Goal: Task Accomplishment & Management: Manage account settings

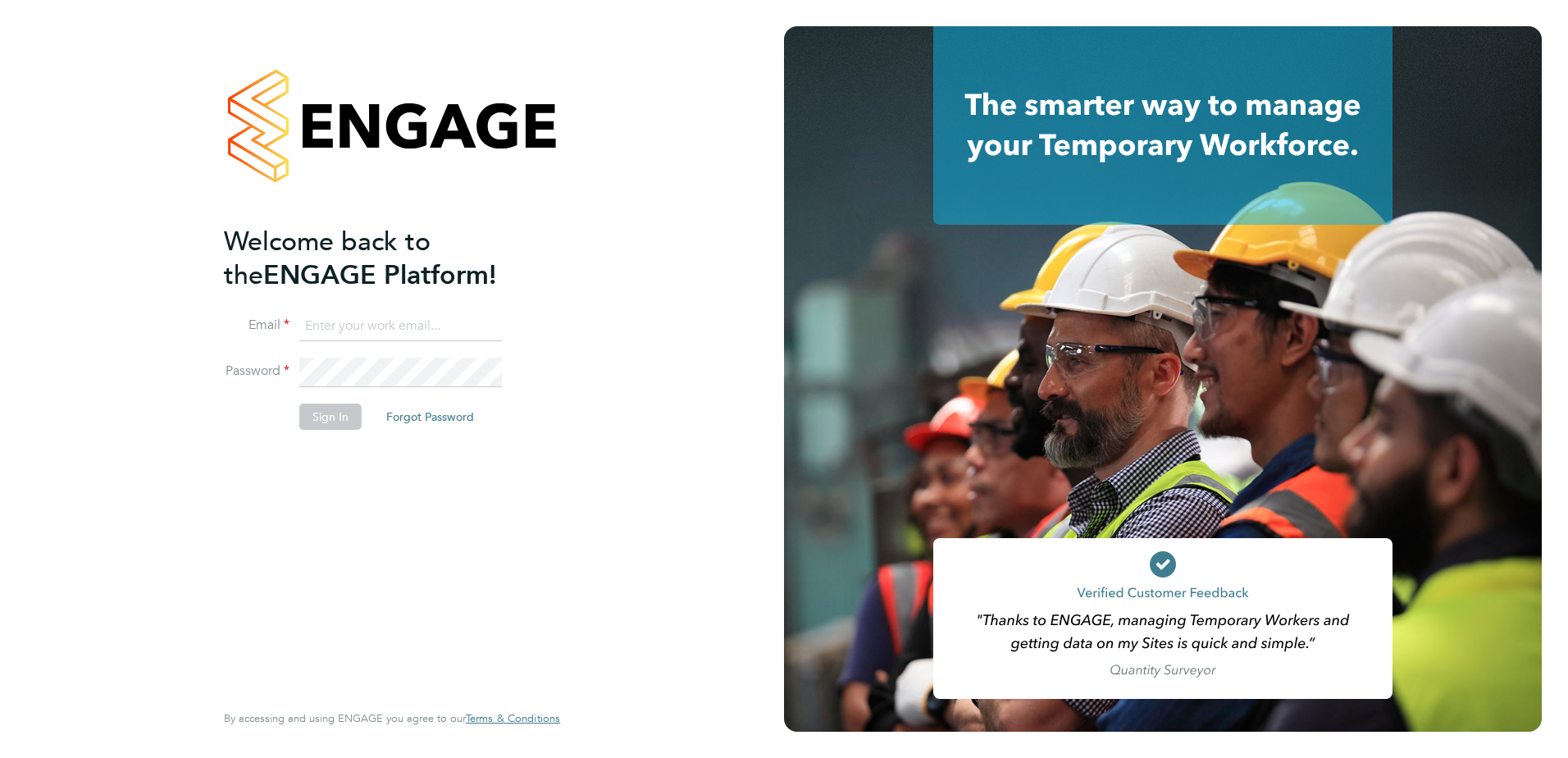
type input "julie@lloydrecruitment.co.uk"
click at [579, 422] on div "Welcome back to the ENGAGE Platform! Email julie@lloydrecruitment.co.uk Passwor…" at bounding box center [392, 379] width 402 height 758
click at [333, 408] on button "Sign In" at bounding box center [330, 416] width 62 height 26
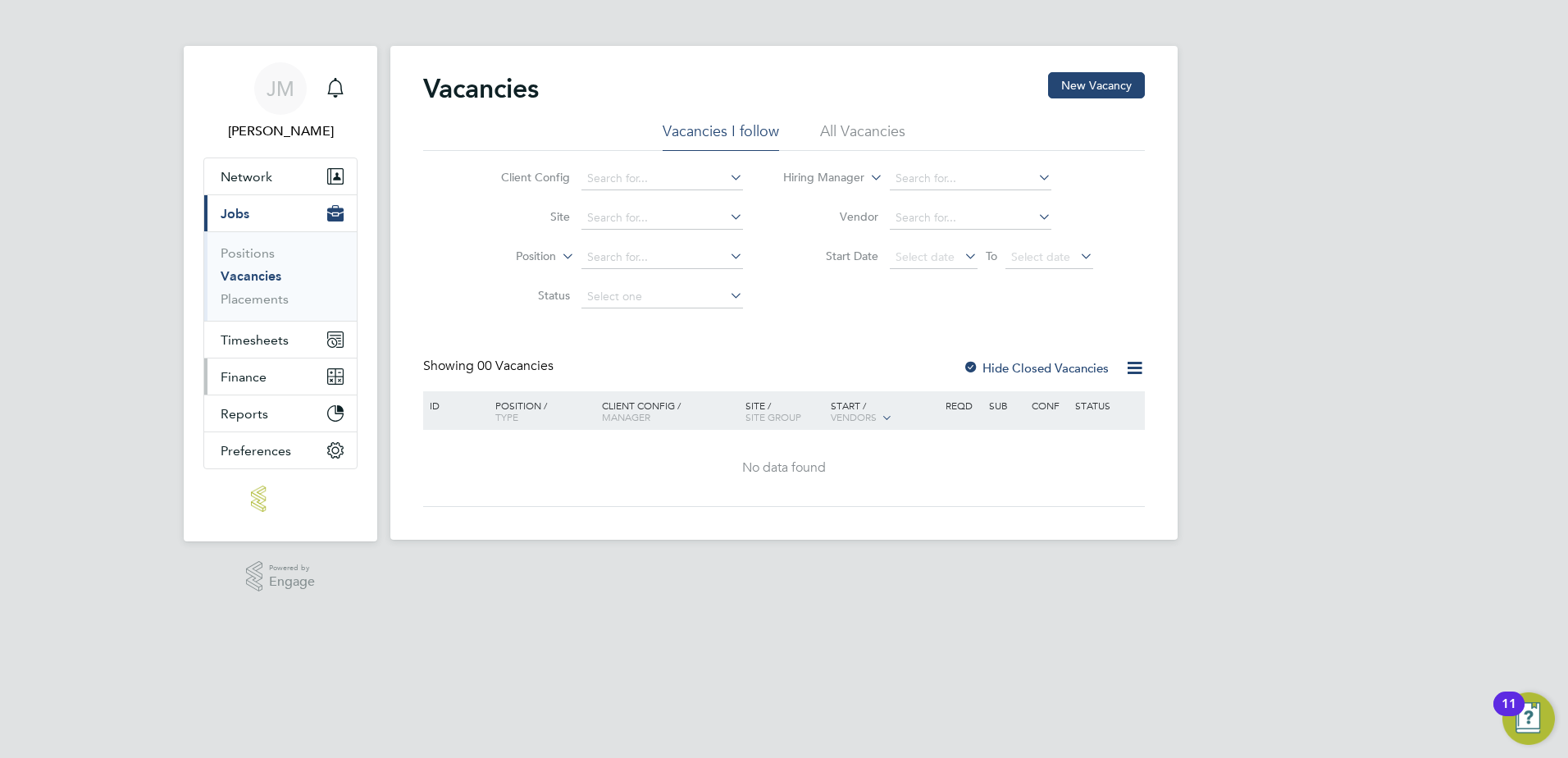
click at [263, 368] on button "Finance" at bounding box center [281, 376] width 152 height 36
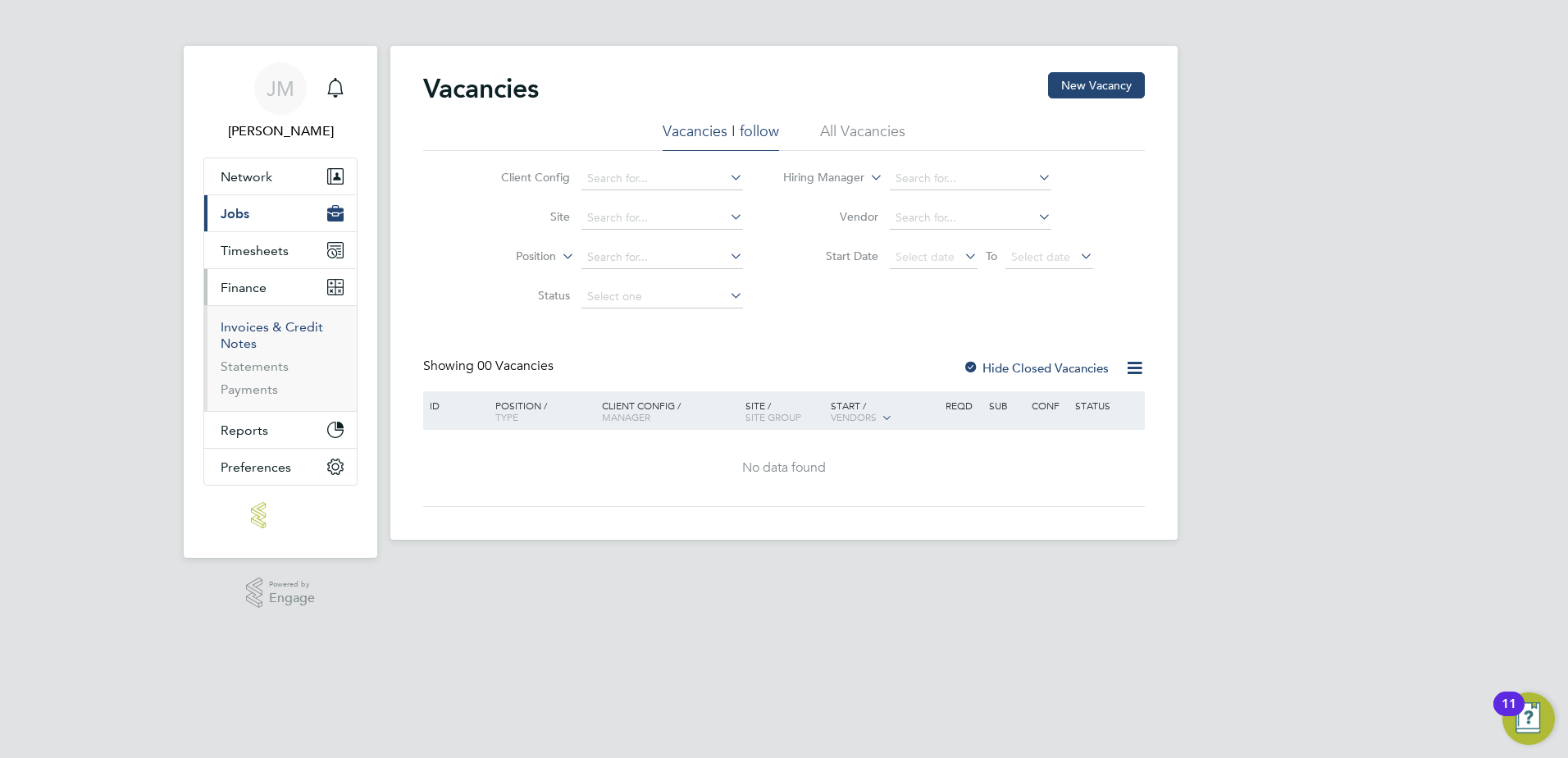
click at [247, 329] on link "Invoices & Credit Notes" at bounding box center [271, 335] width 102 height 32
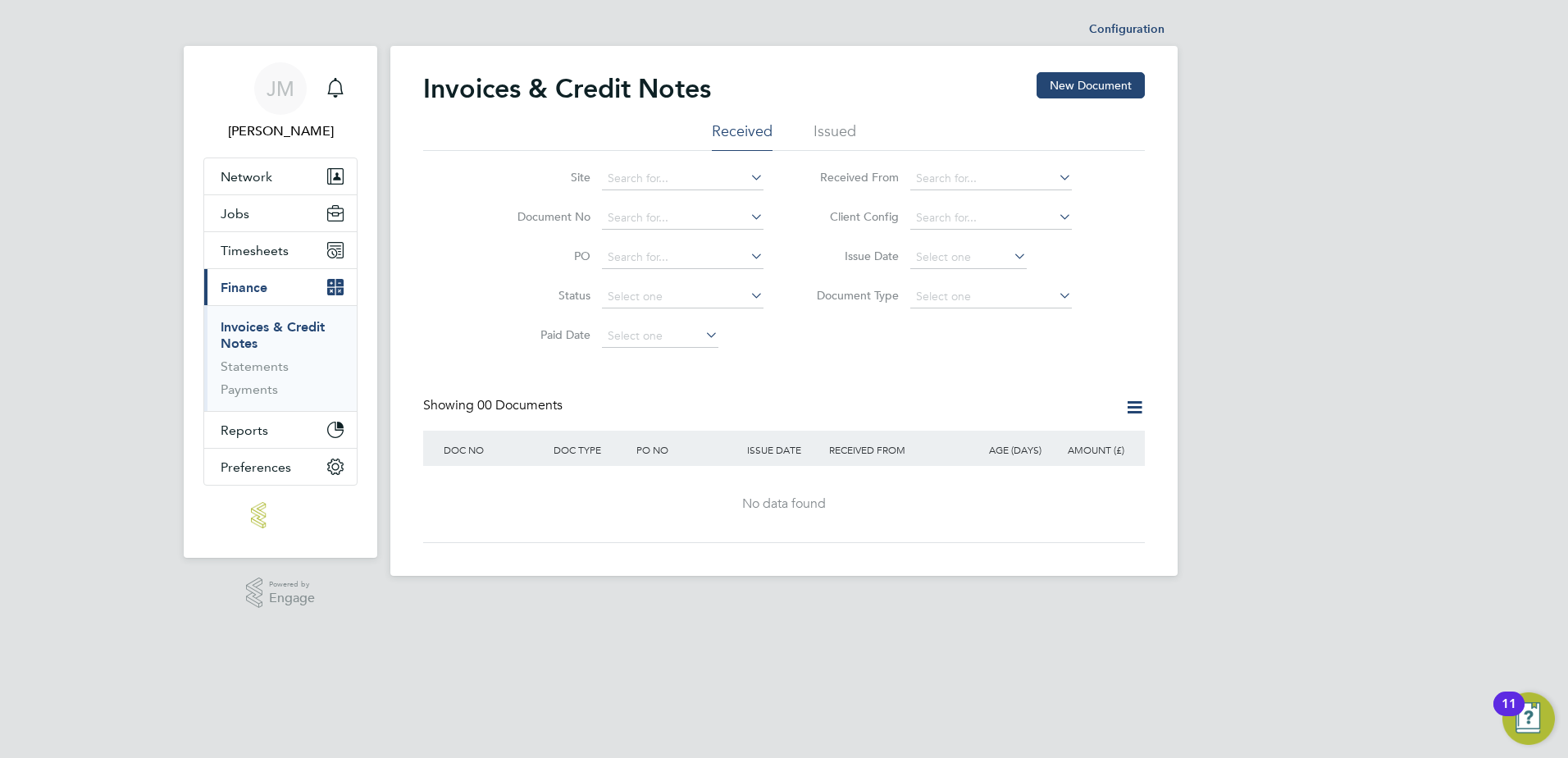
click at [839, 128] on li "Issued" at bounding box center [834, 136] width 43 height 29
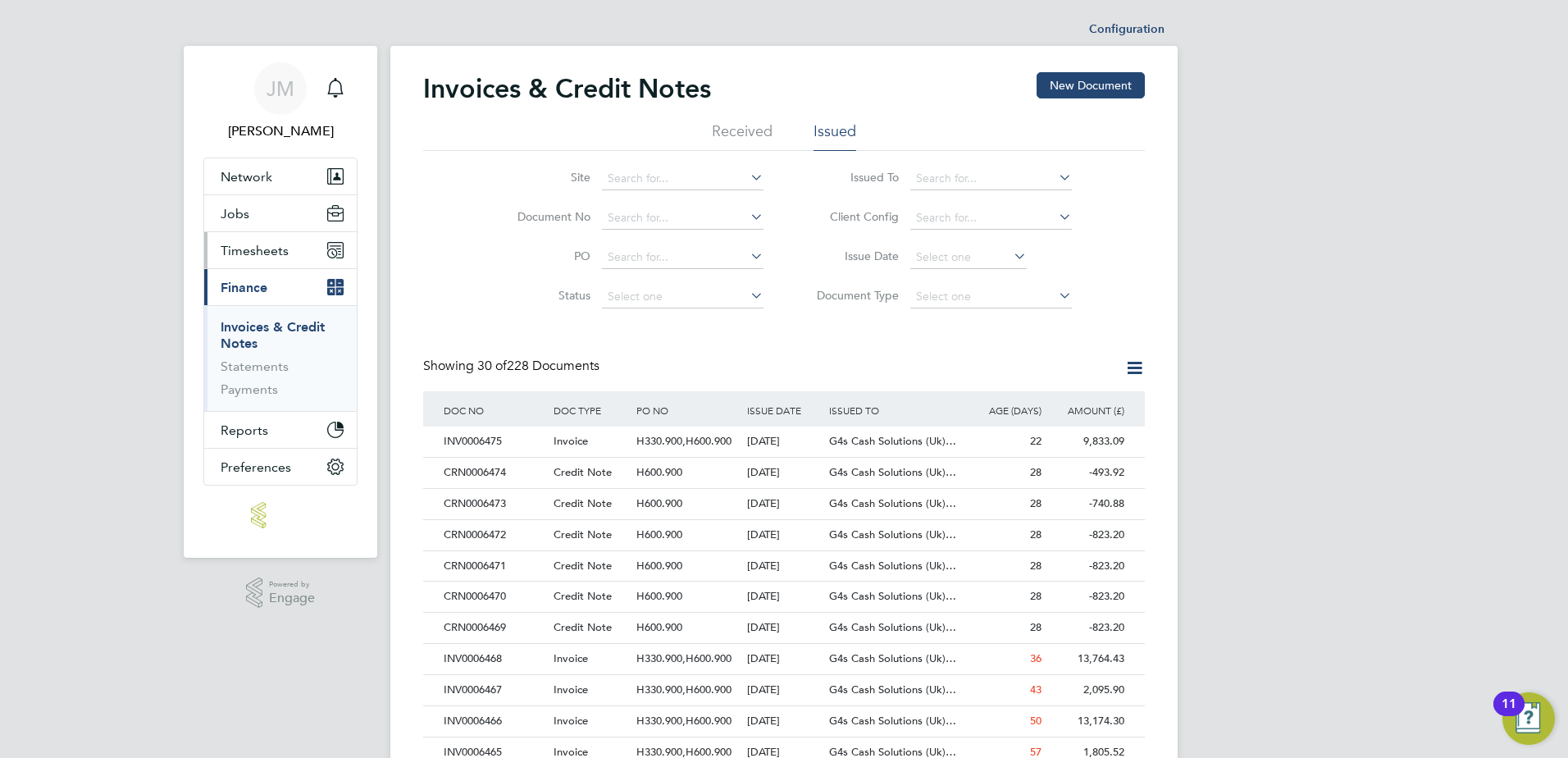
click at [242, 250] on span "Timesheets" at bounding box center [254, 250] width 68 height 16
click at [259, 250] on span "Timesheets" at bounding box center [254, 250] width 68 height 16
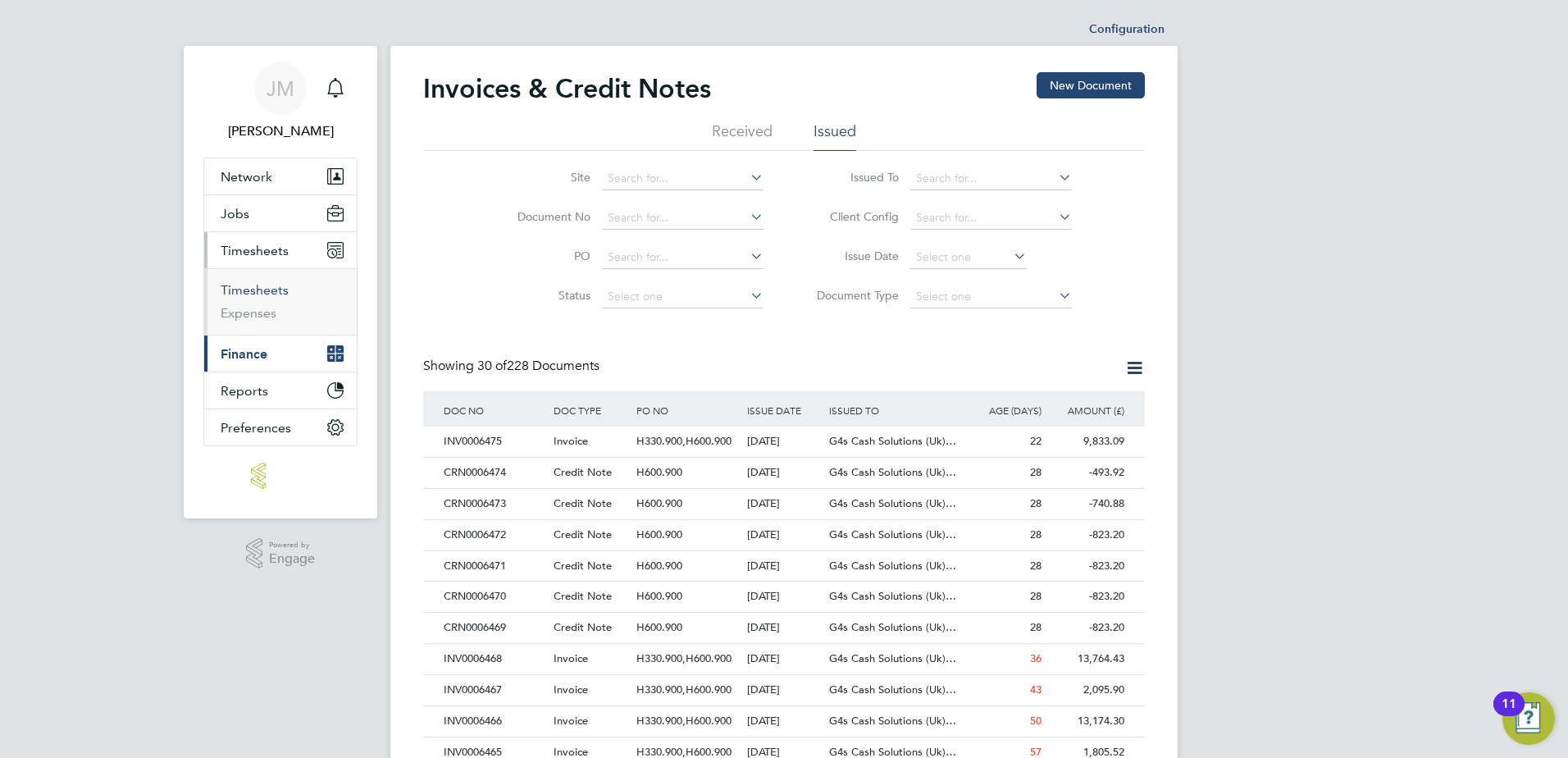
click at [254, 286] on link "Timesheets" at bounding box center [254, 290] width 68 height 16
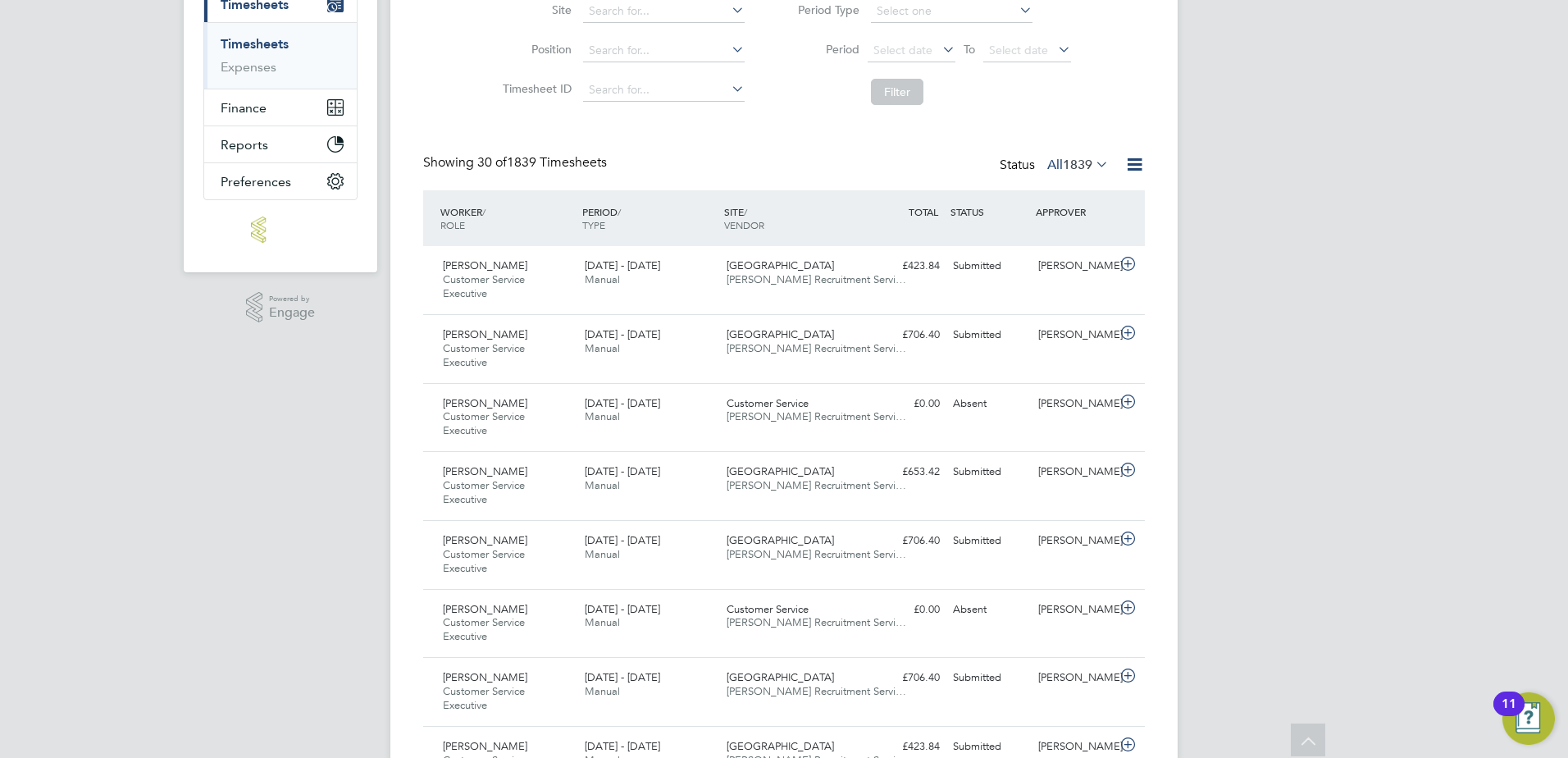
click at [1092, 166] on icon at bounding box center [1092, 163] width 0 height 23
click at [1077, 238] on li "Submitted" at bounding box center [1055, 240] width 75 height 23
